Goal: Task Accomplishment & Management: Complete application form

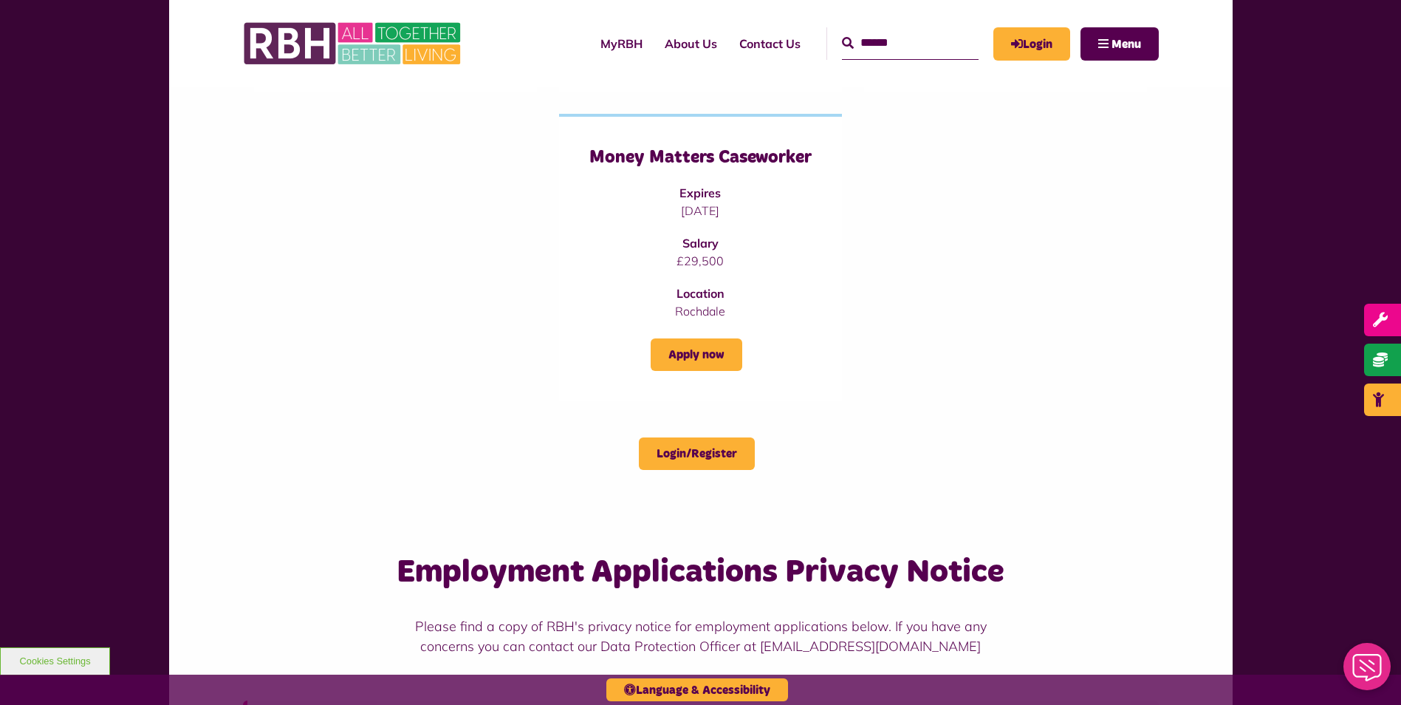
scroll to position [517, 0]
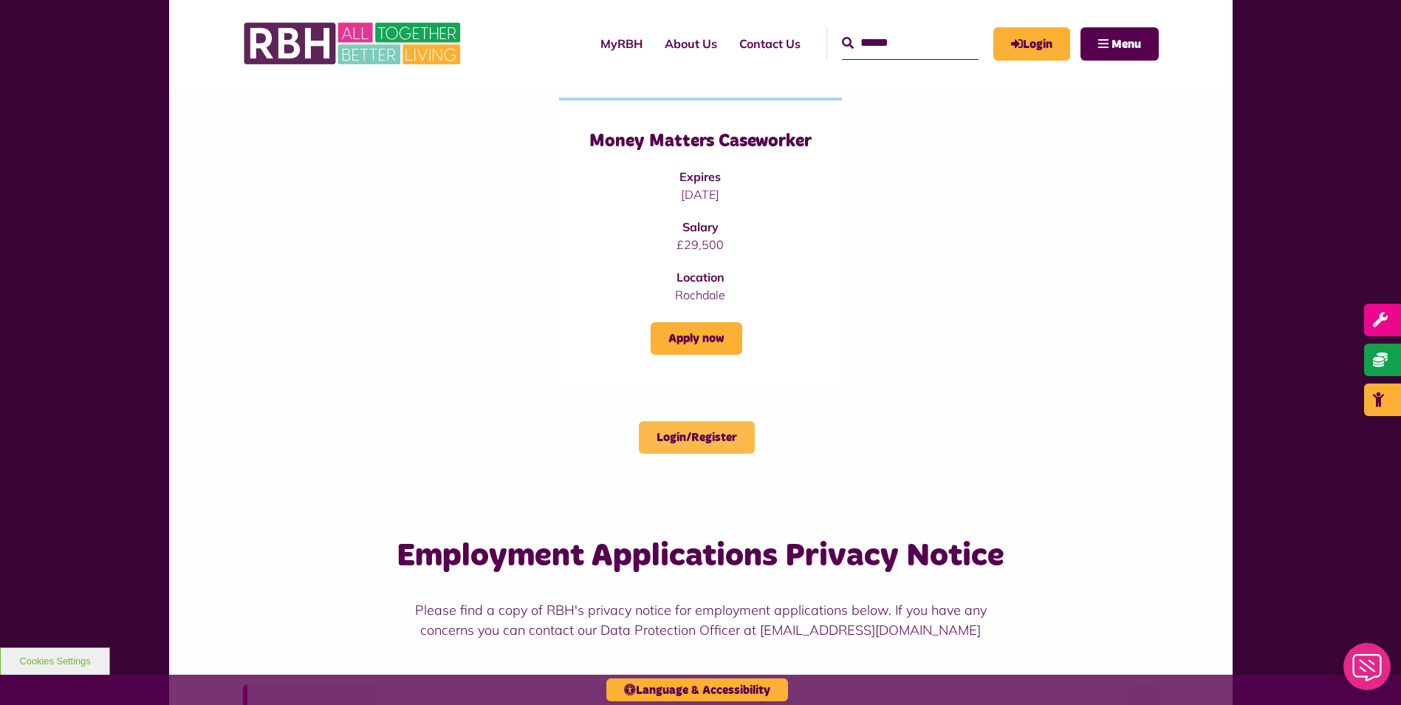
click at [716, 442] on link "Login/Register" at bounding box center [697, 437] width 116 height 32
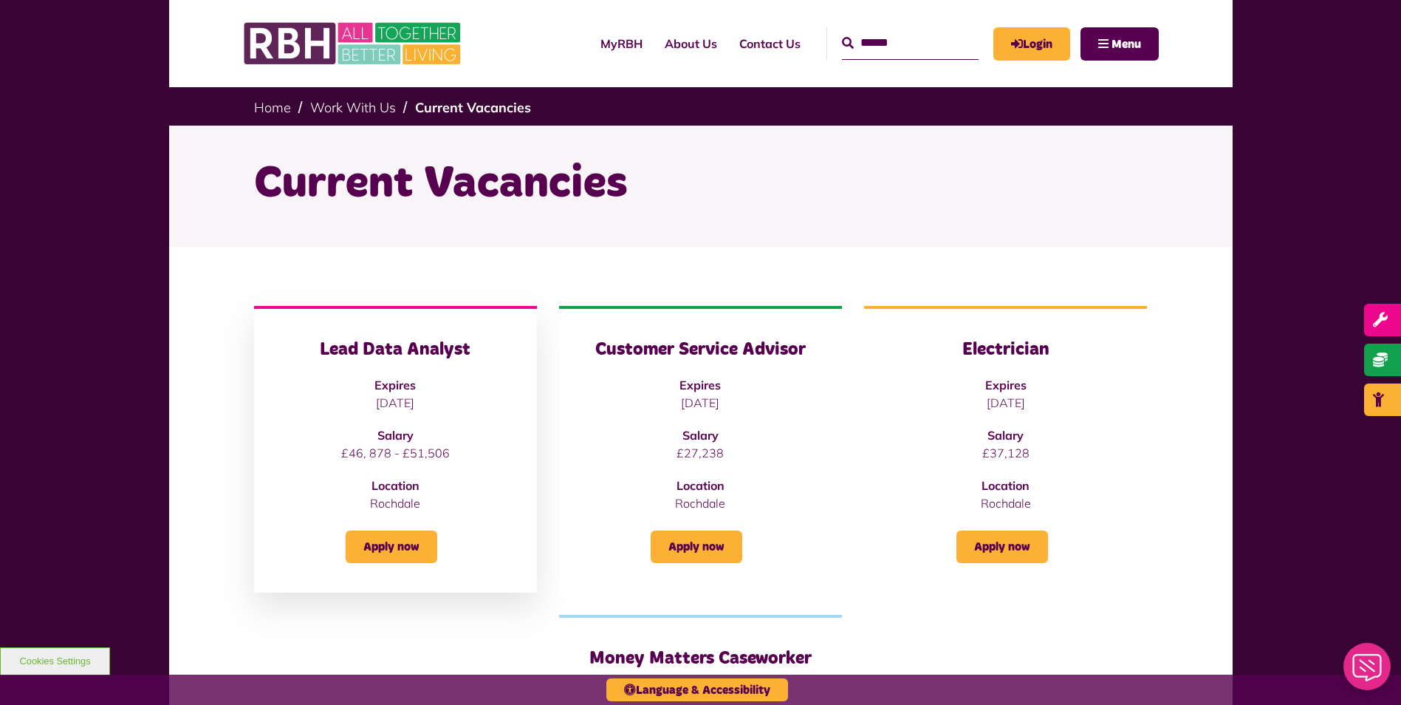
click at [420, 417] on div "Lead Data Analyst Expires [DATE] Salary £46, 878 - £51,506 Location [GEOGRAPHIC…" at bounding box center [396, 425] width 224 height 174
click at [415, 340] on h3 "Lead Data Analyst" at bounding box center [396, 349] width 224 height 23
click at [401, 567] on div "Lead Data Analyst Expires [DATE] Salary £46, 878 - £51,506 Location [GEOGRAPHIC…" at bounding box center [395, 449] width 283 height 287
click at [404, 544] on link "Apply now" at bounding box center [392, 546] width 92 height 32
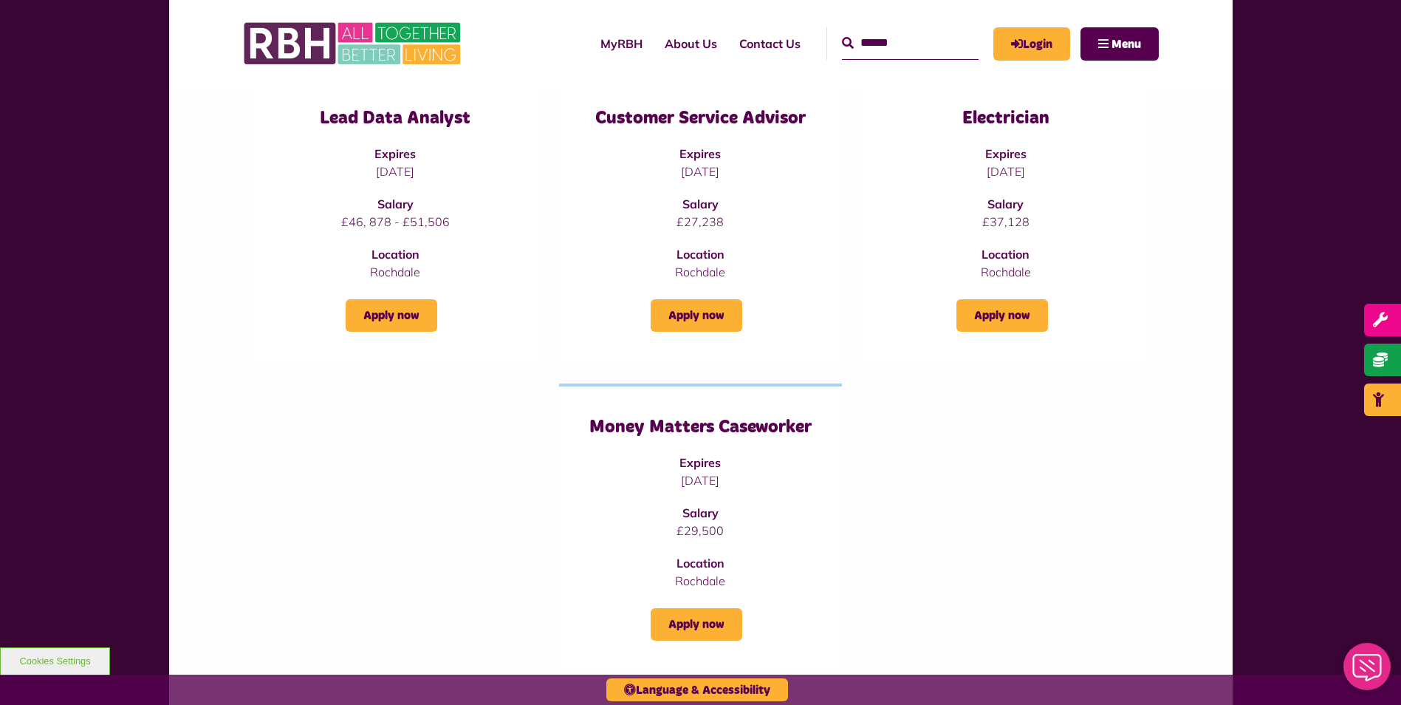
scroll to position [369, 0]
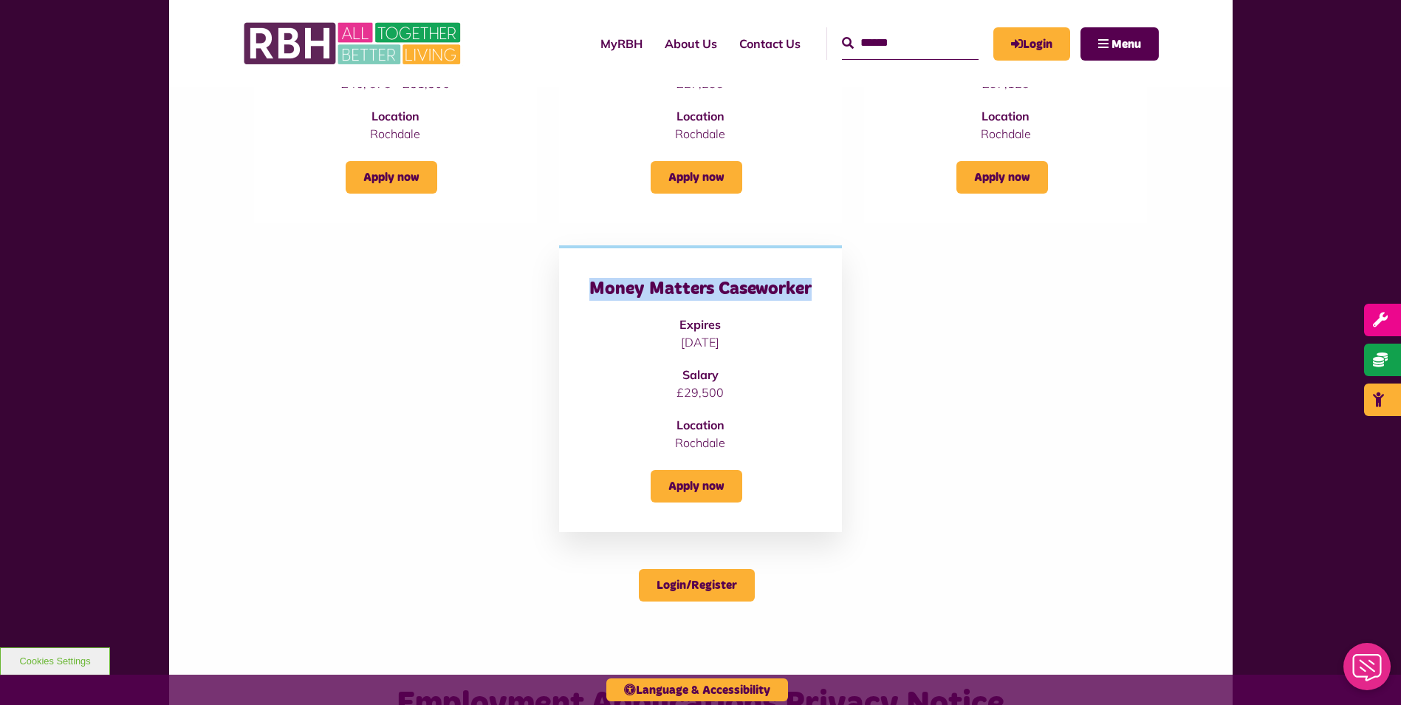
drag, startPoint x: 583, startPoint y: 280, endPoint x: 835, endPoint y: 281, distance: 252.6
click at [835, 281] on div "Money Matters Caseworker Expires [DATE] Salary £29,500 Location [GEOGRAPHIC_DAT…" at bounding box center [700, 388] width 283 height 287
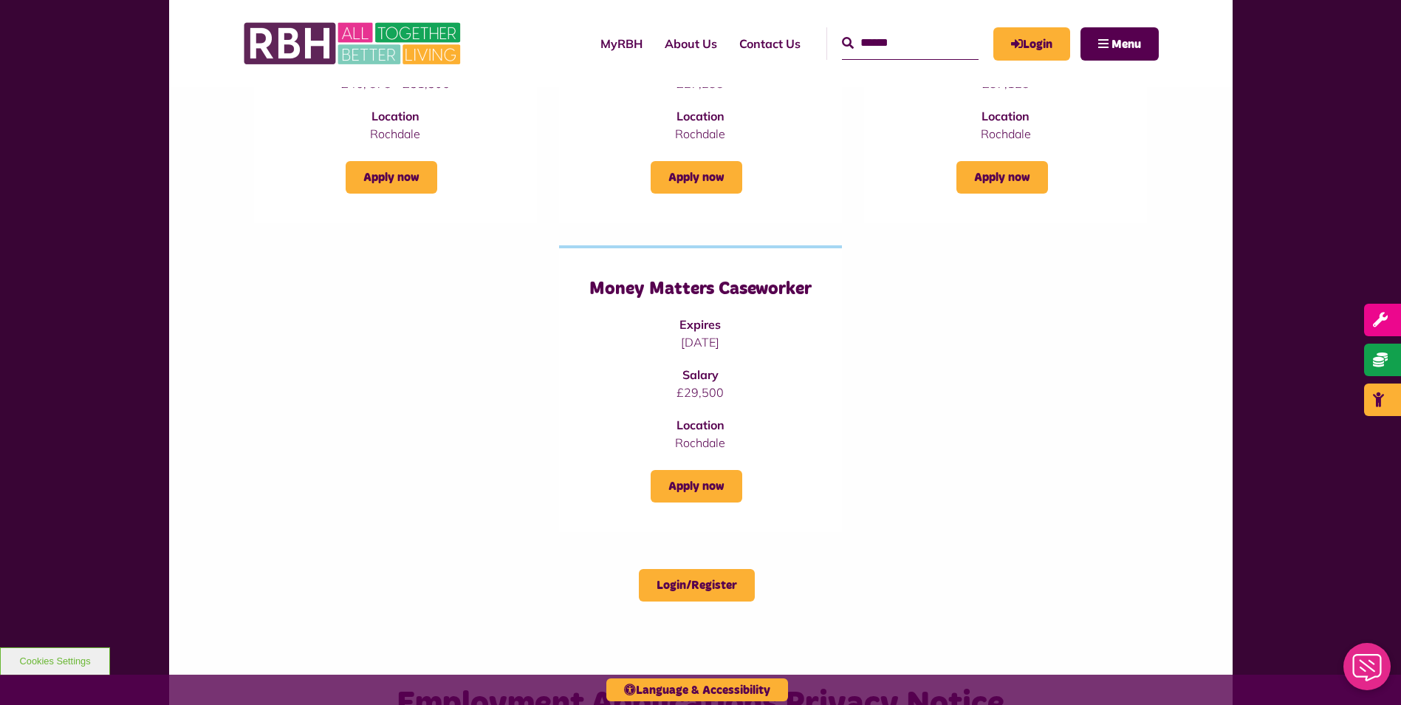
drag, startPoint x: 835, startPoint y: 281, endPoint x: 950, endPoint y: 309, distance: 118.0
click at [950, 309] on div "Lead Data Analyst Expires 09/10/2025 Salary £46, 878 - £51,506 Location Rochdal…" at bounding box center [701, 233] width 916 height 595
click at [708, 494] on link "Apply now" at bounding box center [697, 486] width 92 height 32
